Goal: Information Seeking & Learning: Learn about a topic

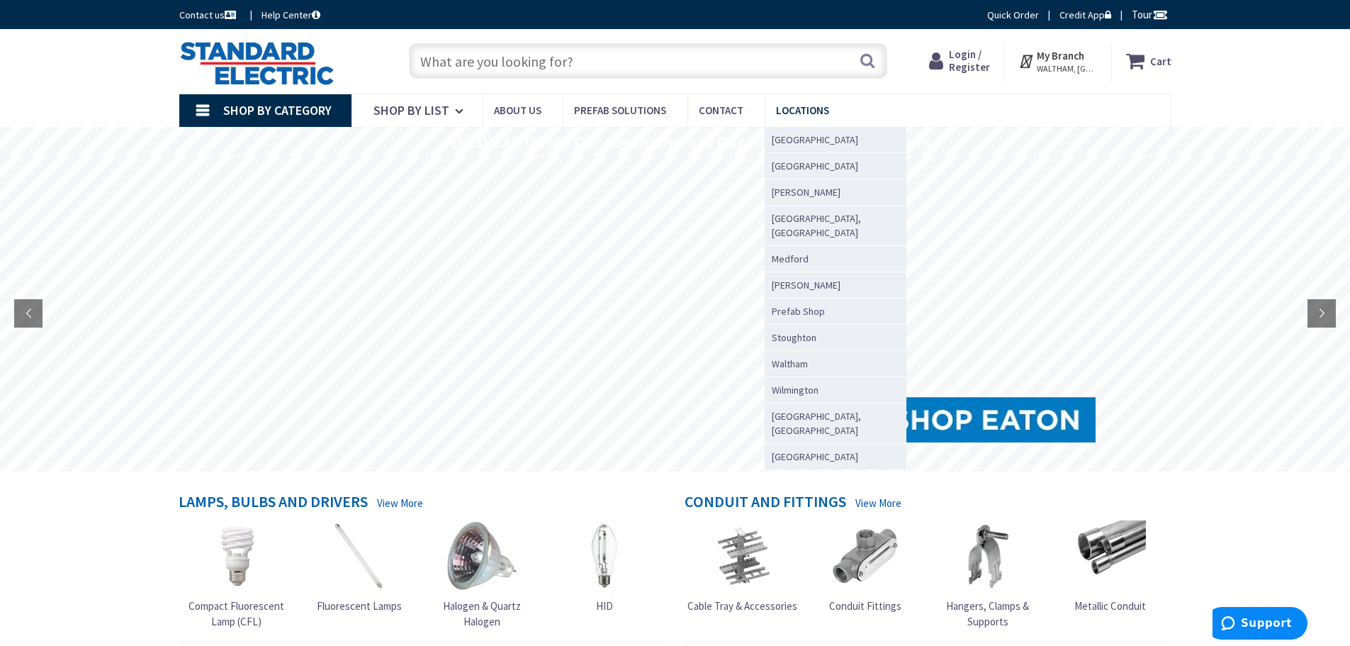
click at [794, 115] on span "Locations" at bounding box center [802, 109] width 53 height 13
click at [792, 134] on span "[GEOGRAPHIC_DATA]" at bounding box center [815, 140] width 86 height 14
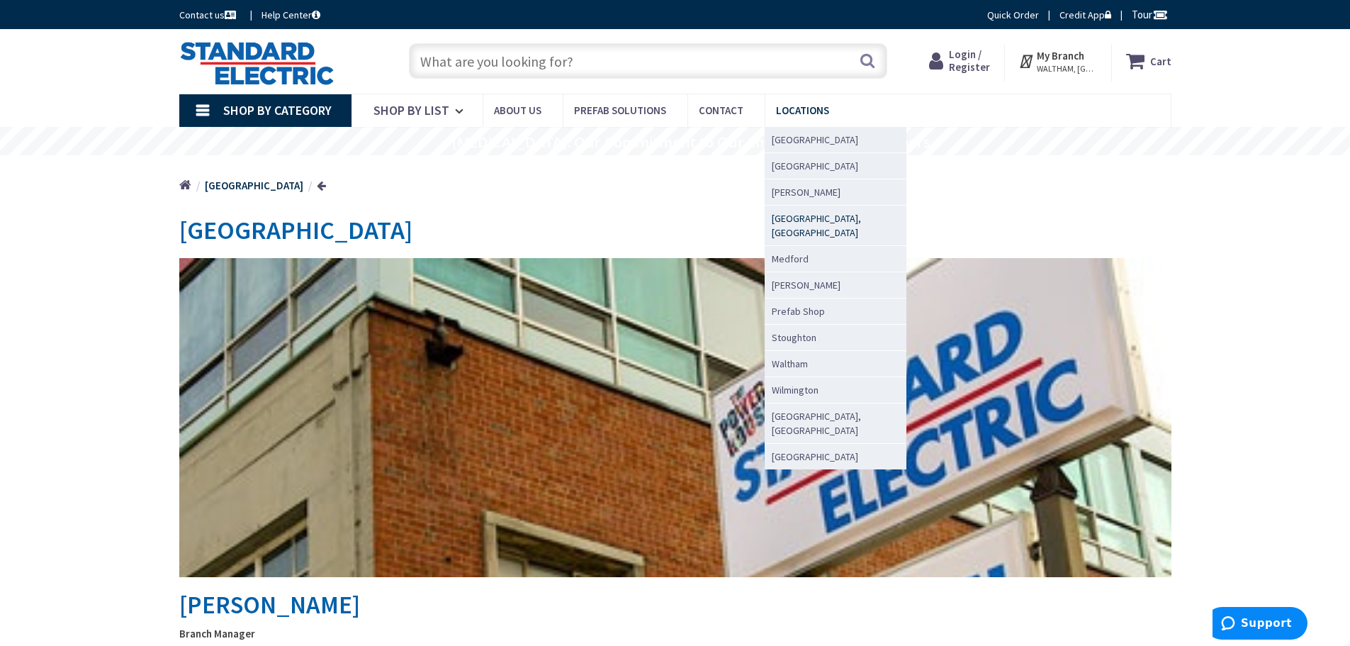
click at [791, 218] on span "[GEOGRAPHIC_DATA], [GEOGRAPHIC_DATA]" at bounding box center [832, 225] width 120 height 28
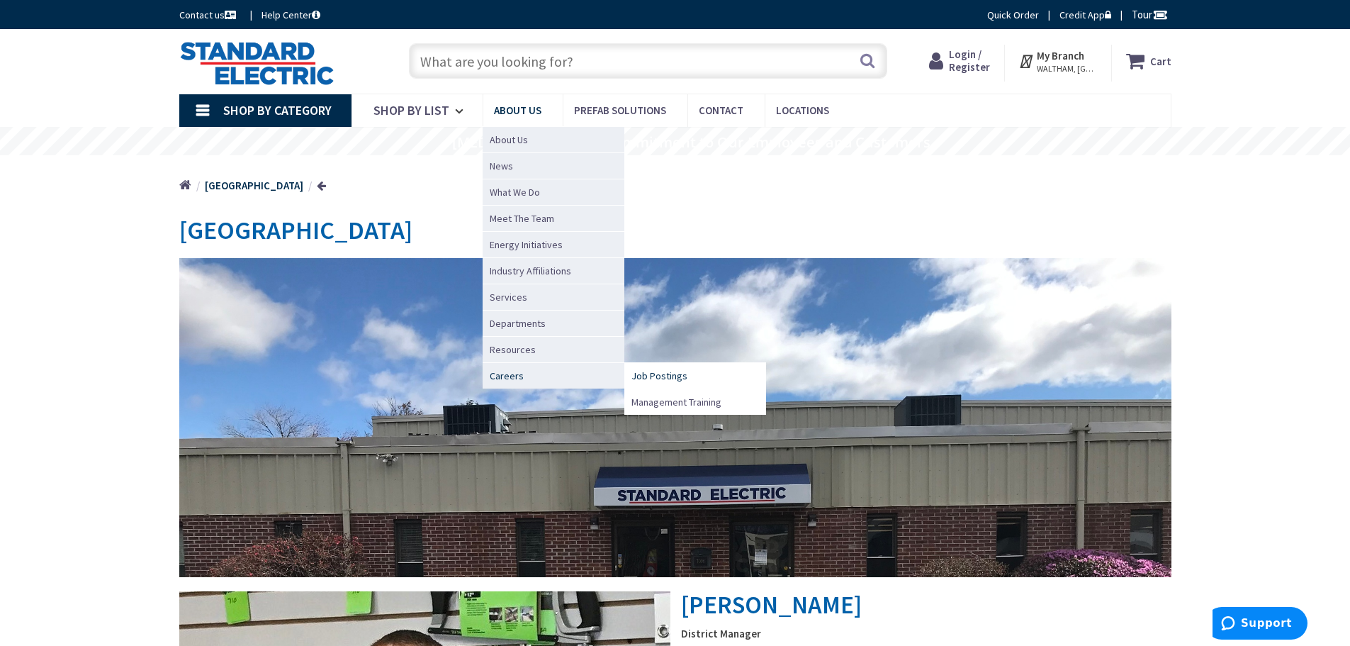
click at [673, 378] on span "Job Postings" at bounding box center [659, 376] width 56 height 14
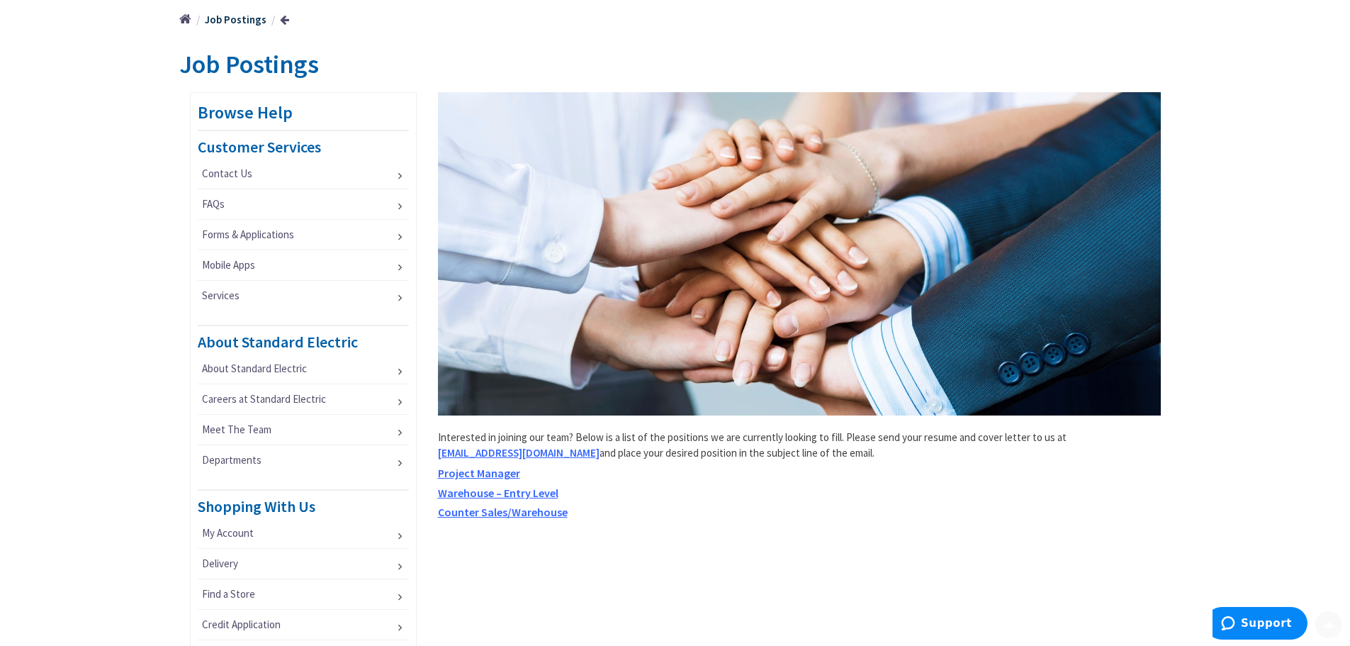
scroll to position [425, 0]
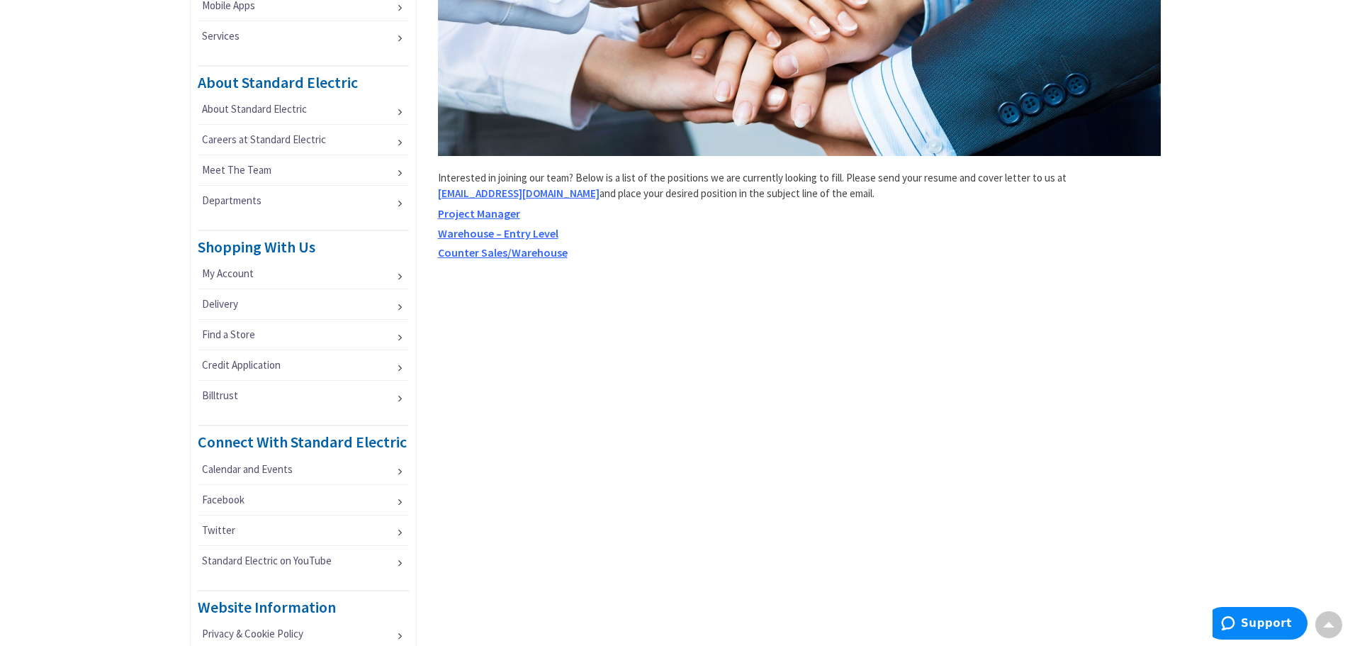
click at [478, 230] on span "Warehouse – Entry Level" at bounding box center [498, 233] width 120 height 14
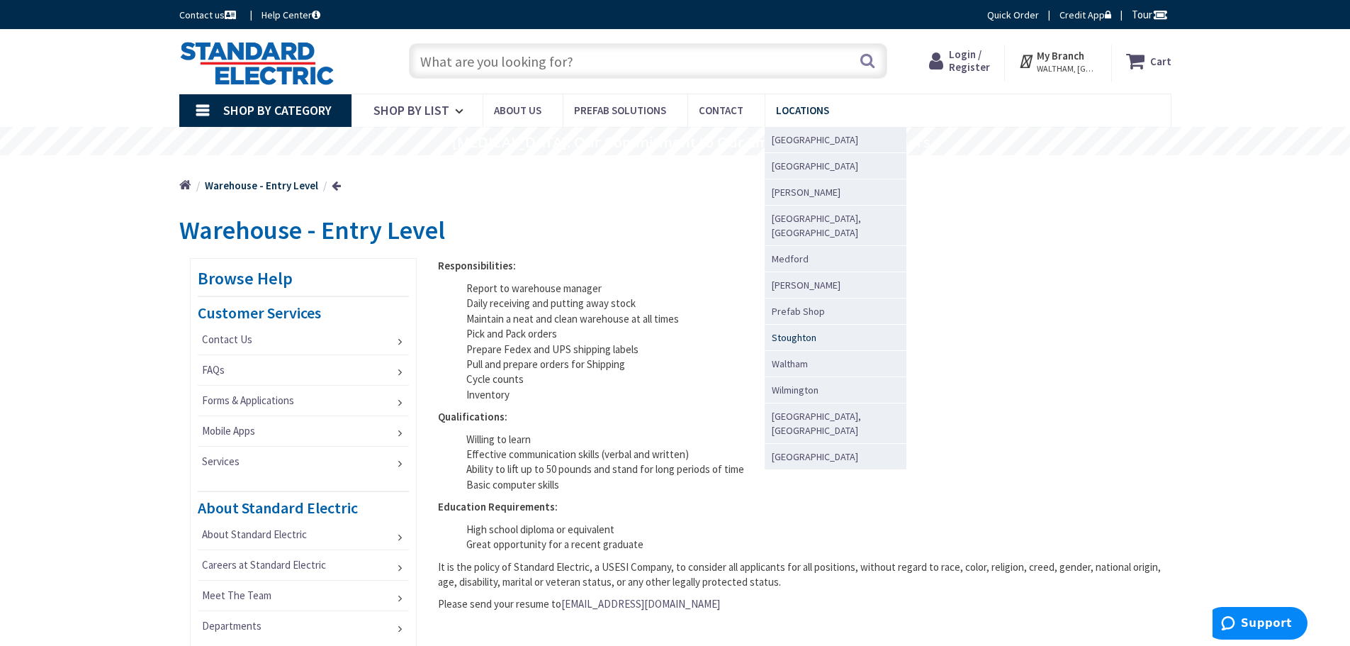
click at [802, 330] on span "Stoughton" at bounding box center [794, 337] width 45 height 14
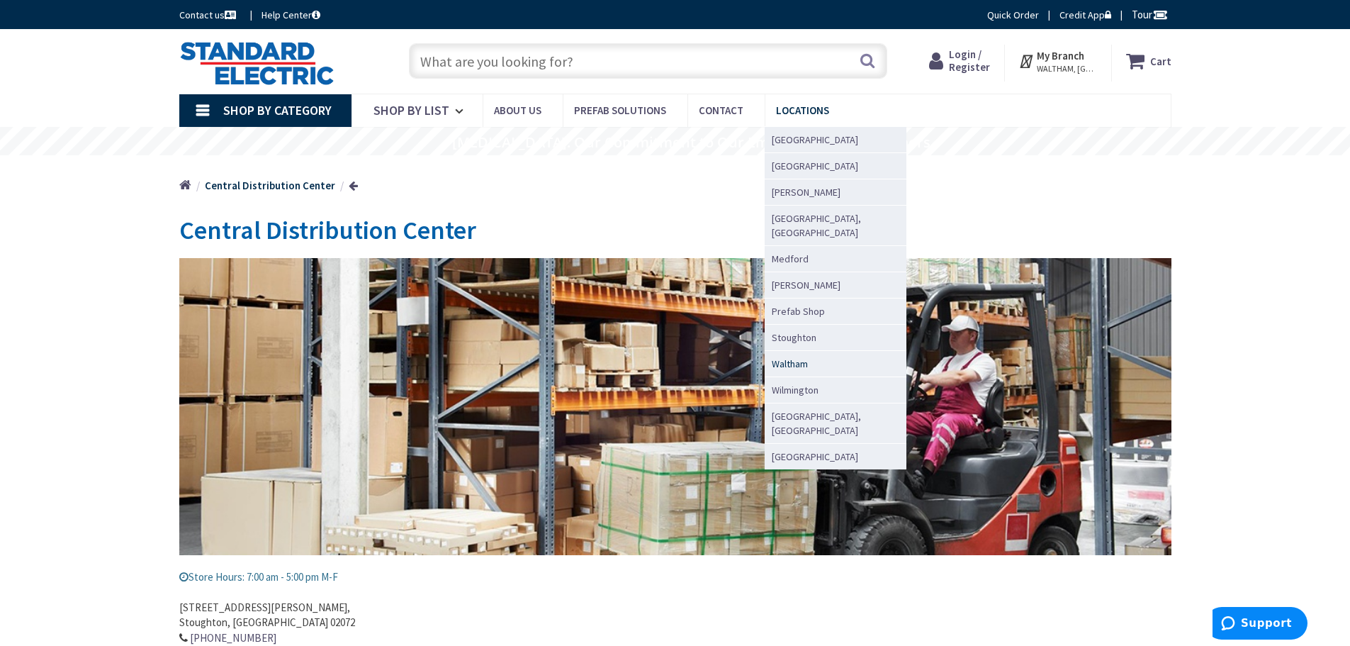
click at [789, 356] on span "Waltham" at bounding box center [790, 363] width 36 height 14
